Goal: Task Accomplishment & Management: Complete application form

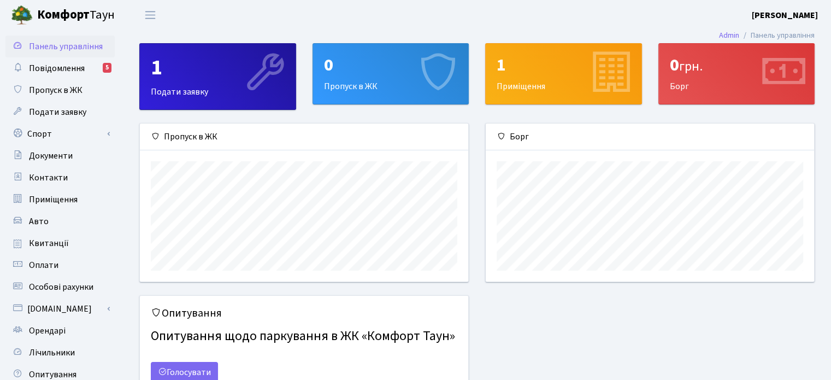
scroll to position [157, 328]
click at [41, 90] on span "Пропуск в ЖК" at bounding box center [56, 90] width 54 height 12
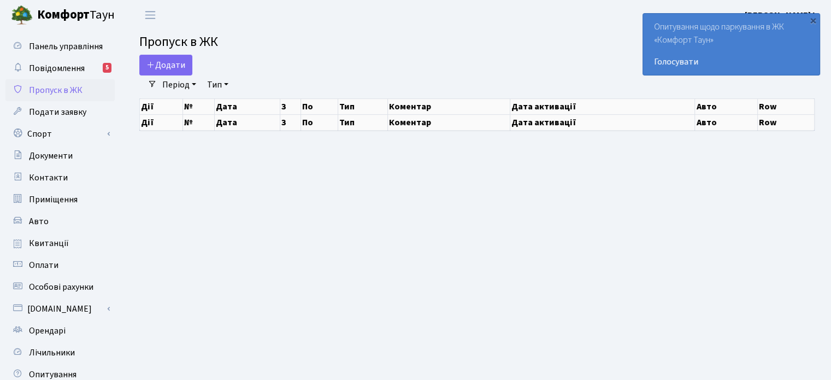
select select "25"
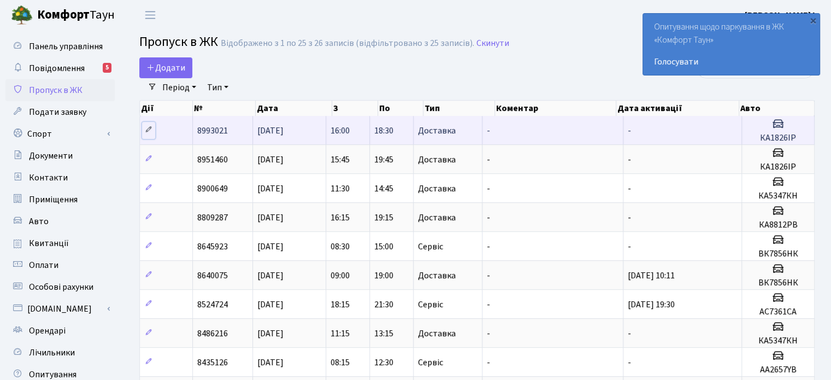
click at [150, 127] on icon at bounding box center [149, 130] width 8 height 8
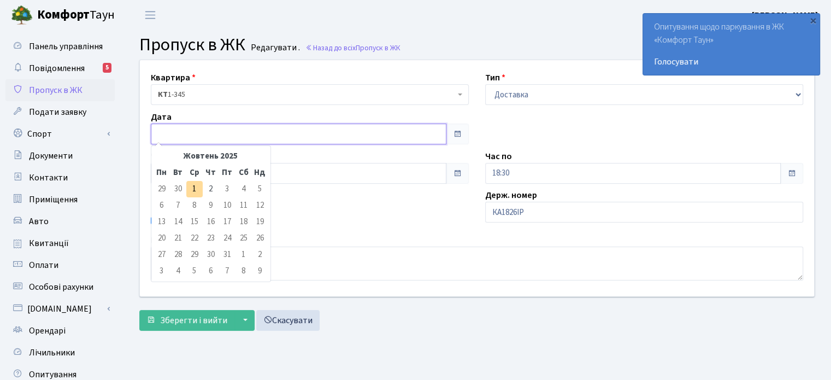
click at [170, 131] on input "text" at bounding box center [299, 134] width 296 height 21
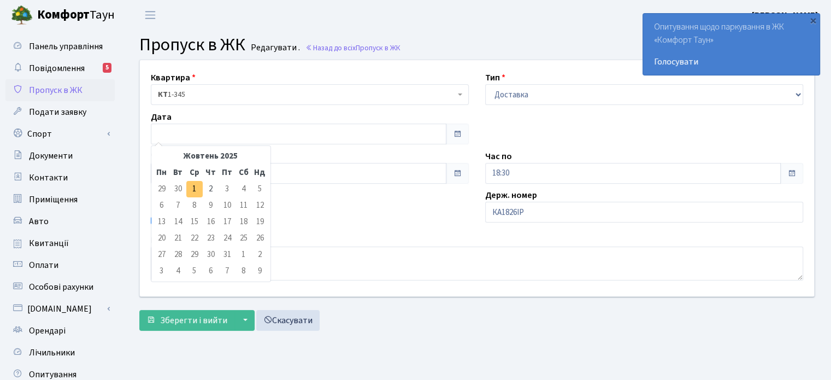
click at [189, 188] on td "1" at bounding box center [194, 189] width 16 height 16
type input "01.10.2025"
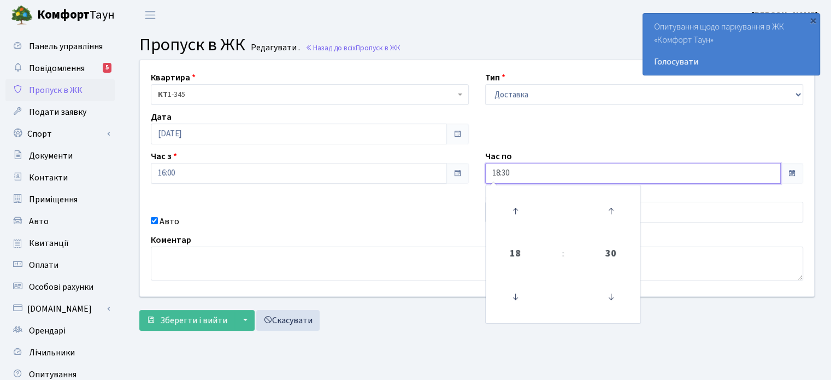
click at [757, 173] on input "18:30" at bounding box center [633, 173] width 296 height 21
click at [513, 209] on icon at bounding box center [516, 211] width 30 height 30
type input "19:30"
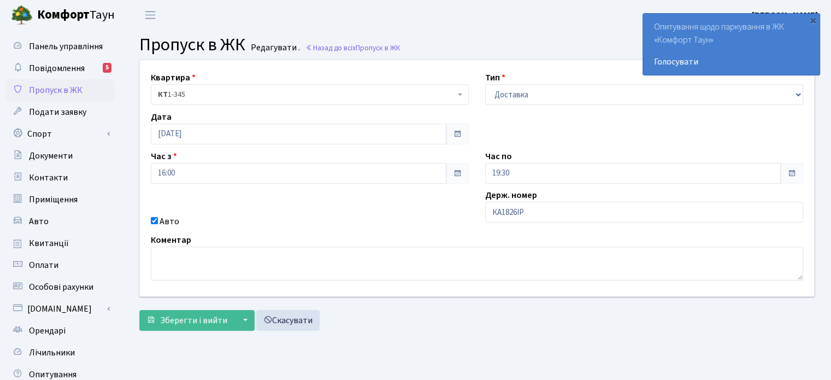
click at [448, 208] on div "Квартира <b>КТ</b>&nbsp;&nbsp;&nbsp;&nbsp;1-345 КТ 1-345 Тип - Доставка Таксі Г…" at bounding box center [477, 178] width 691 height 236
click at [183, 319] on span "Зберегти і вийти" at bounding box center [193, 320] width 67 height 12
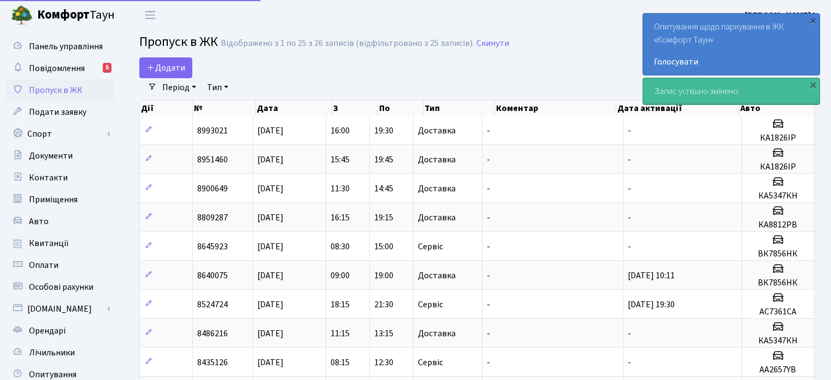
select select "25"
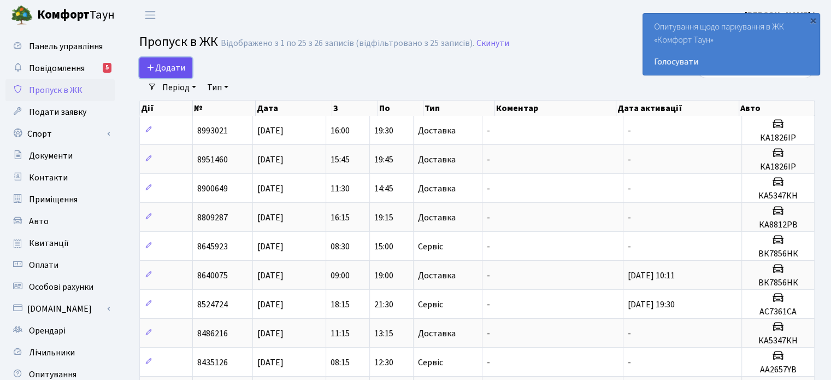
click at [160, 63] on span "Додати" at bounding box center [166, 68] width 39 height 12
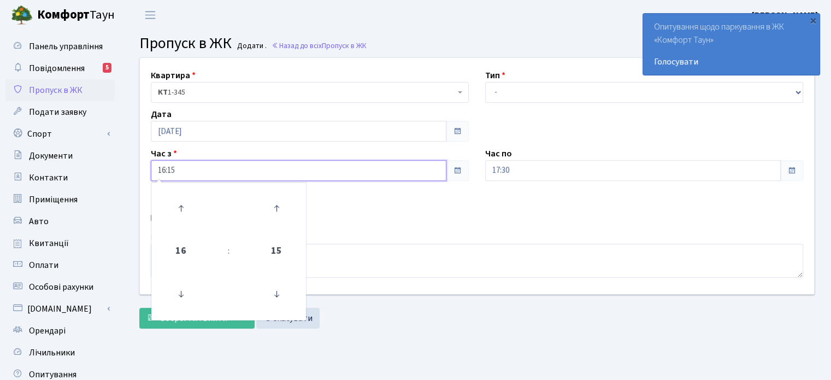
click at [417, 169] on input "16:15" at bounding box center [299, 170] width 296 height 21
click at [278, 297] on icon at bounding box center [277, 294] width 30 height 30
type input "16:00"
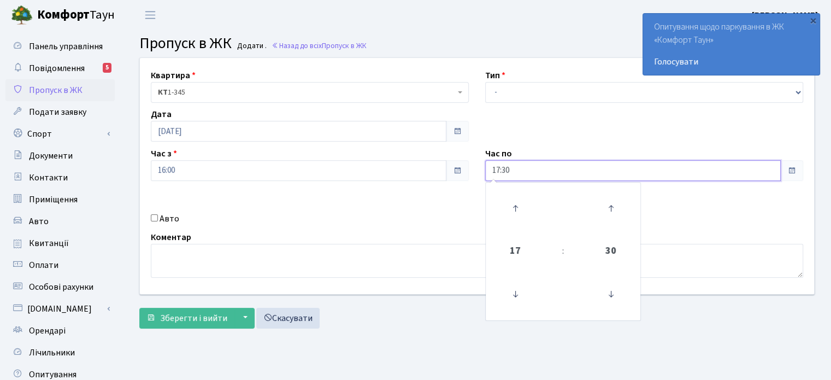
click at [544, 170] on input "17:30" at bounding box center [633, 170] width 296 height 21
click at [513, 203] on icon at bounding box center [516, 209] width 30 height 30
type input "19:30"
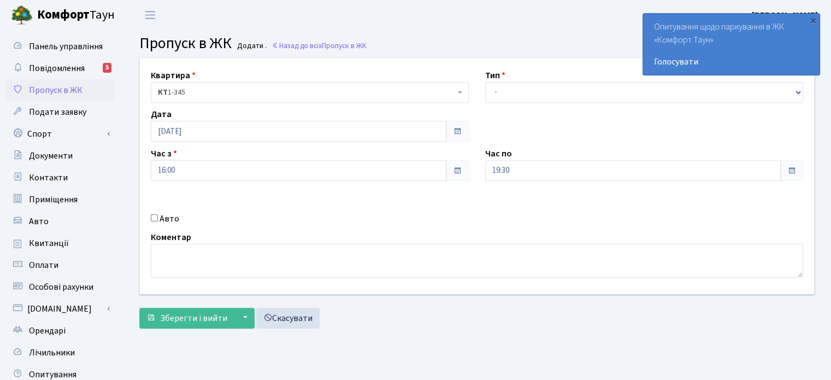
click at [444, 196] on div "Квартира <b>КТ</b>&nbsp;&nbsp;&nbsp;&nbsp;1-345 КТ 1-345 Тип - Доставка Таксі Г…" at bounding box center [477, 176] width 691 height 236
click at [149, 218] on div "Авто" at bounding box center [310, 218] width 335 height 13
click at [158, 220] on div "Авто" at bounding box center [310, 218] width 335 height 13
click at [156, 220] on input "Авто" at bounding box center [154, 217] width 7 height 7
checkbox input "true"
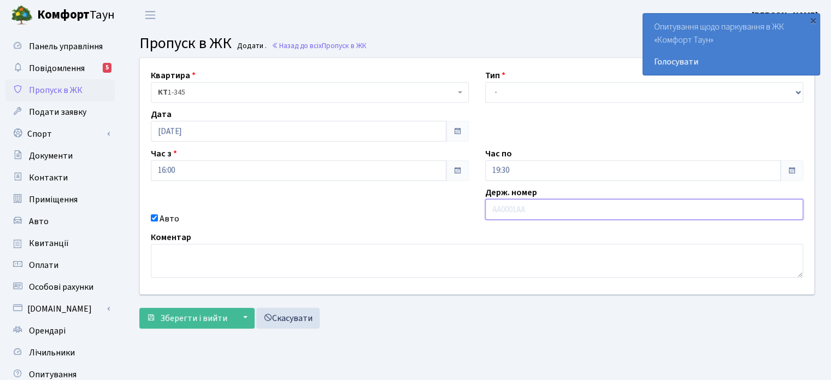
click at [531, 212] on input "text" at bounding box center [644, 209] width 318 height 21
type input "КА1826ІР"
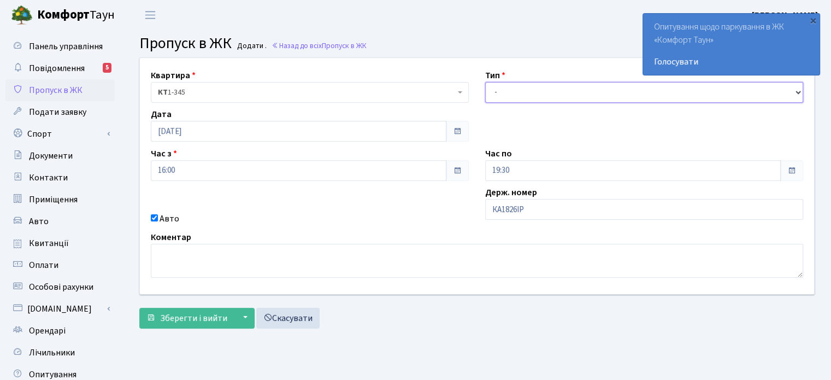
click at [798, 90] on select "- Доставка Таксі Гості Сервіс" at bounding box center [644, 92] width 318 height 21
select select "1"
click at [485, 82] on select "- Доставка Таксі Гості Сервіс" at bounding box center [644, 92] width 318 height 21
click at [816, 20] on div "×" at bounding box center [813, 20] width 11 height 11
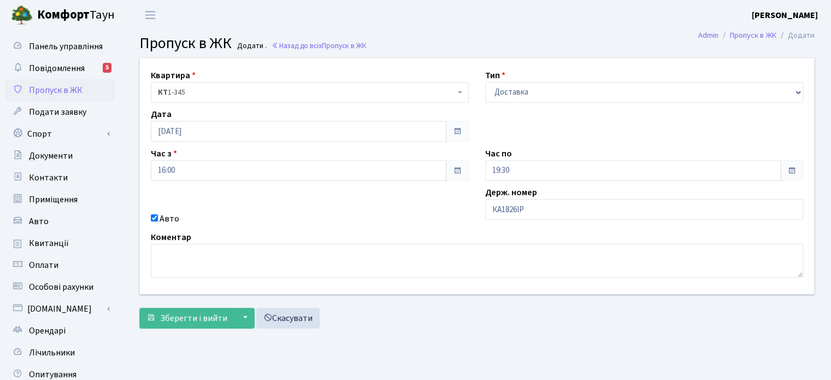
click at [635, 68] on div "Квартира <b>КТ</b>&nbsp;&nbsp;&nbsp;&nbsp;1-345 КТ 1-345 Тип - Доставка Таксі Г…" at bounding box center [477, 176] width 691 height 236
click at [188, 314] on span "Зберегти і вийти" at bounding box center [193, 318] width 67 height 12
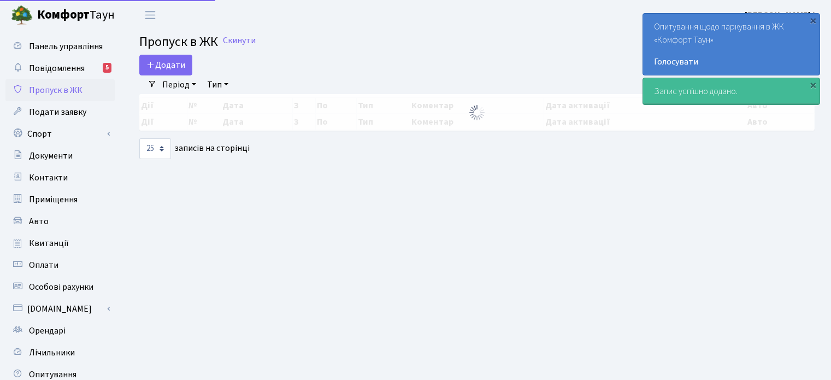
select select "25"
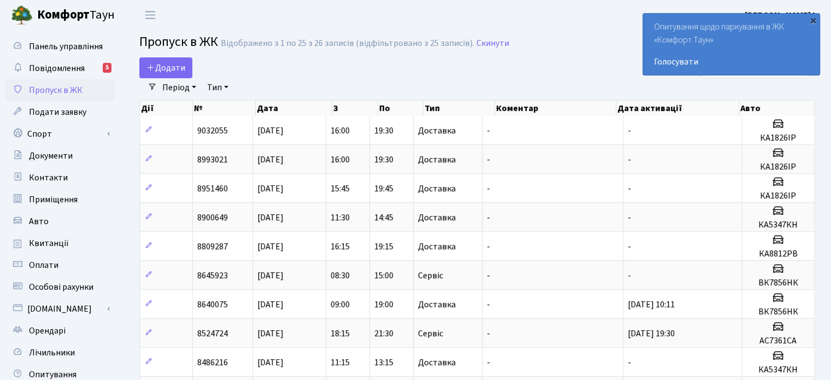
click at [813, 19] on div "×" at bounding box center [813, 20] width 11 height 11
